Goal: Task Accomplishment & Management: Manage account settings

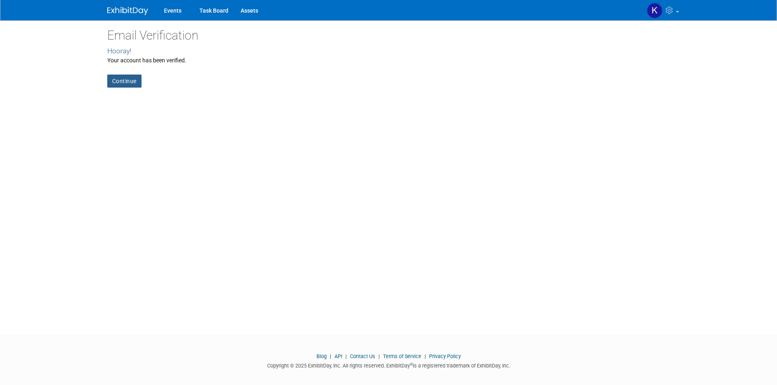
click at [115, 75] on link "Continue" at bounding box center [124, 81] width 34 height 13
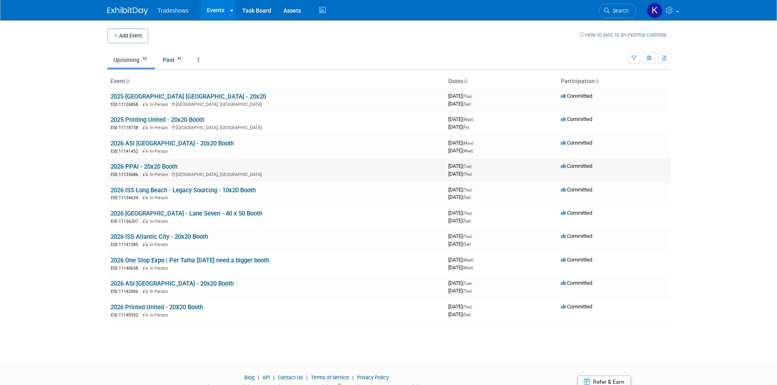
click at [125, 167] on link "2026 PPAI - 20x20 Booth" at bounding box center [144, 166] width 67 height 7
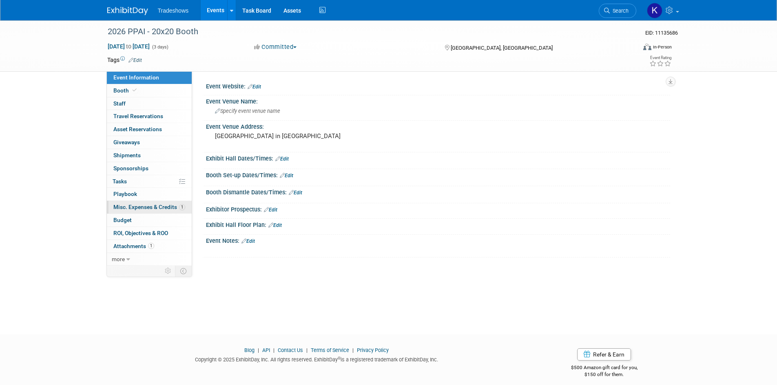
click at [171, 212] on link "1 Misc. Expenses & Credits 1" at bounding box center [149, 207] width 85 height 13
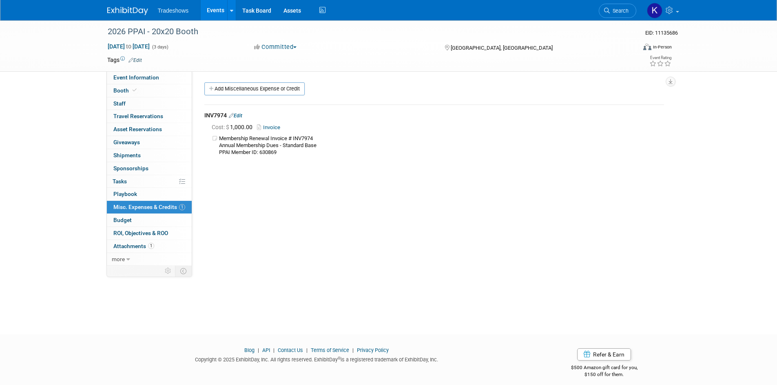
click at [542, 182] on div "Event Website: Edit Event Venue Name: Specify event venue name Event Venue Addr…" at bounding box center [431, 168] width 478 height 195
click at [618, 208] on div "Event Website: Edit Event Venue Name: Specify event venue name Event Venue Addr…" at bounding box center [431, 168] width 478 height 195
